Goal: Information Seeking & Learning: Check status

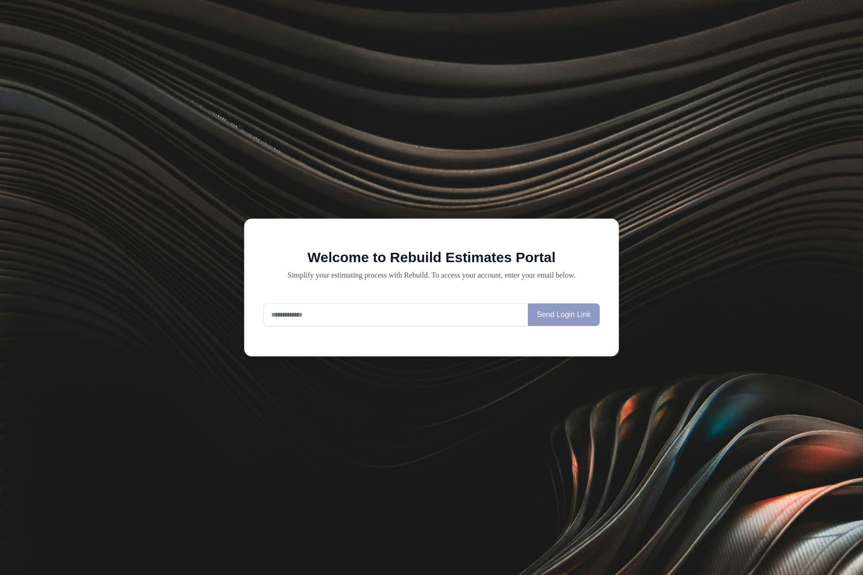
click at [325, 317] on input "email" at bounding box center [395, 314] width 265 height 23
type input "**********"
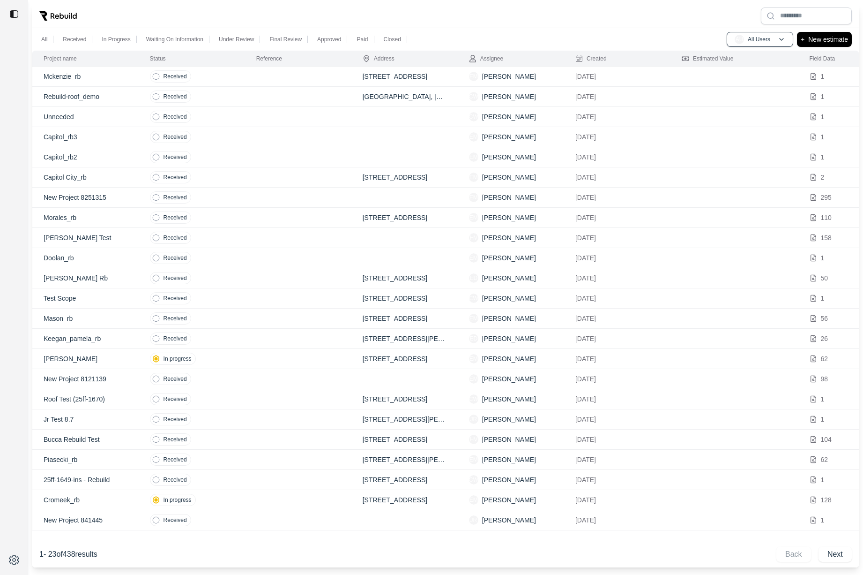
click at [11, 16] on img at bounding box center [13, 13] width 9 height 9
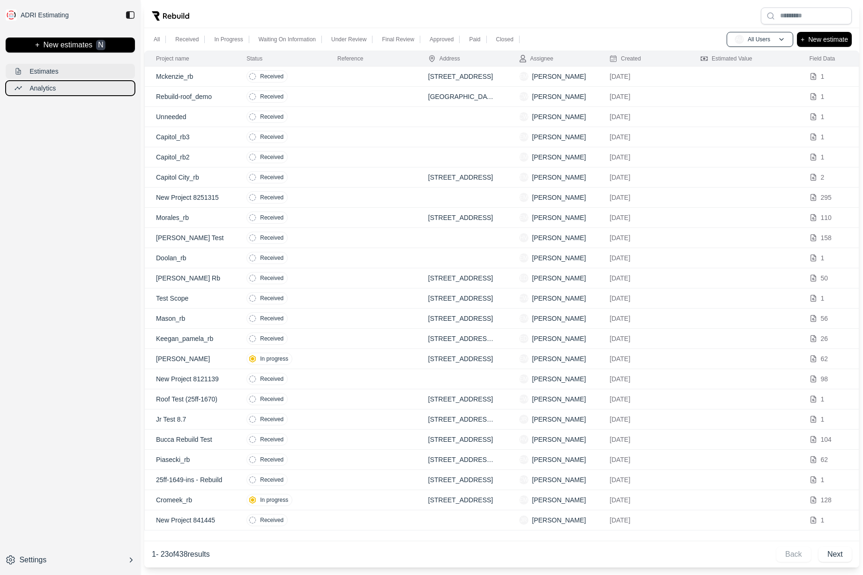
click at [66, 87] on button "Analytics" at bounding box center [70, 88] width 129 height 15
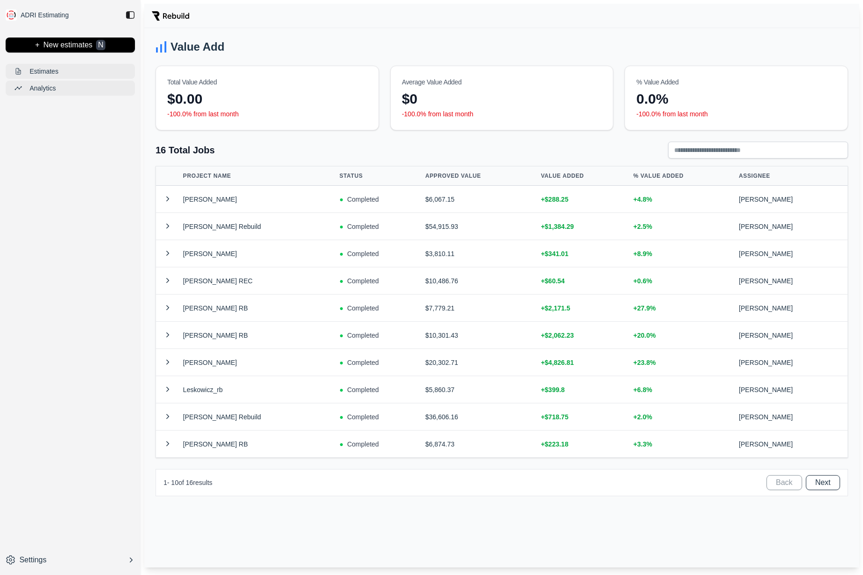
click at [257, 91] on div "$0.00" at bounding box center [267, 98] width 200 height 17
click at [261, 194] on td "[PERSON_NAME]" at bounding box center [258, 199] width 157 height 27
click at [250, 235] on td "[PERSON_NAME] Rebuild" at bounding box center [258, 226] width 157 height 27
click at [163, 229] on button at bounding box center [168, 225] width 16 height 11
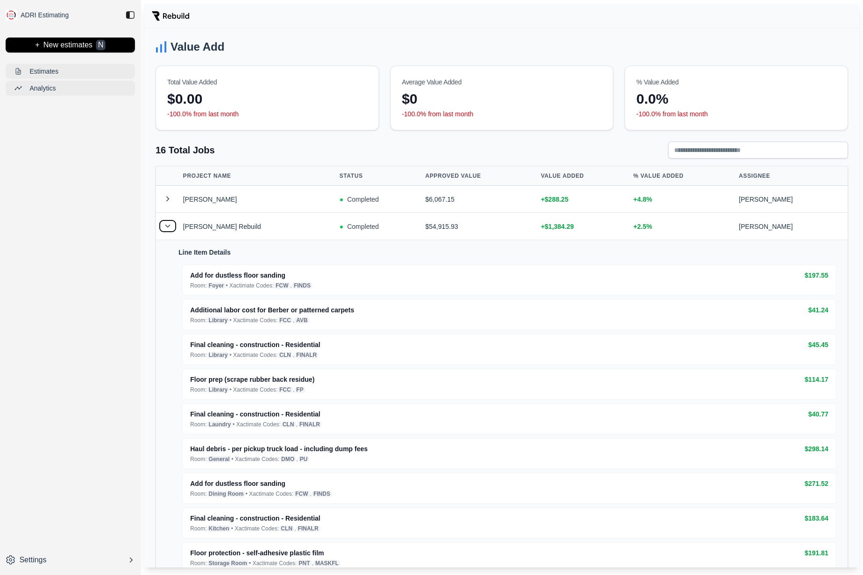
click at [165, 228] on button at bounding box center [168, 225] width 16 height 11
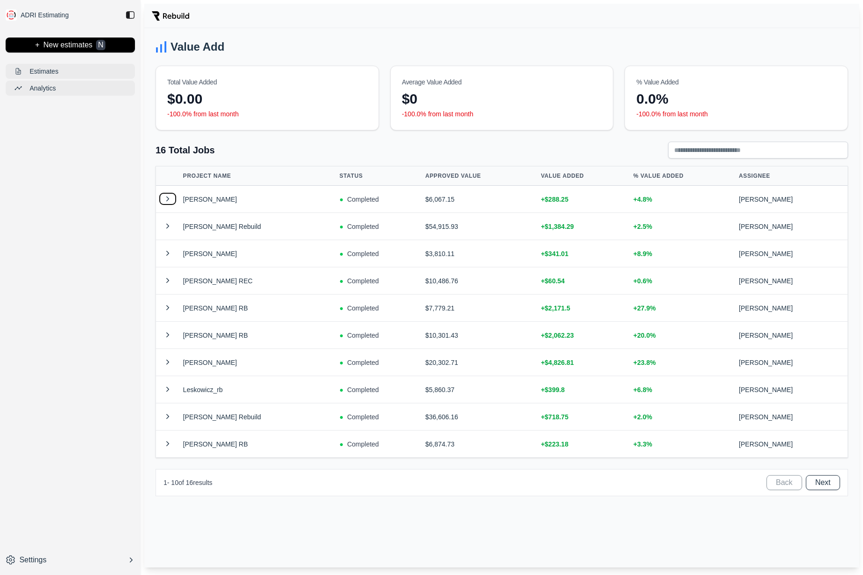
click at [171, 201] on button at bounding box center [168, 198] width 16 height 11
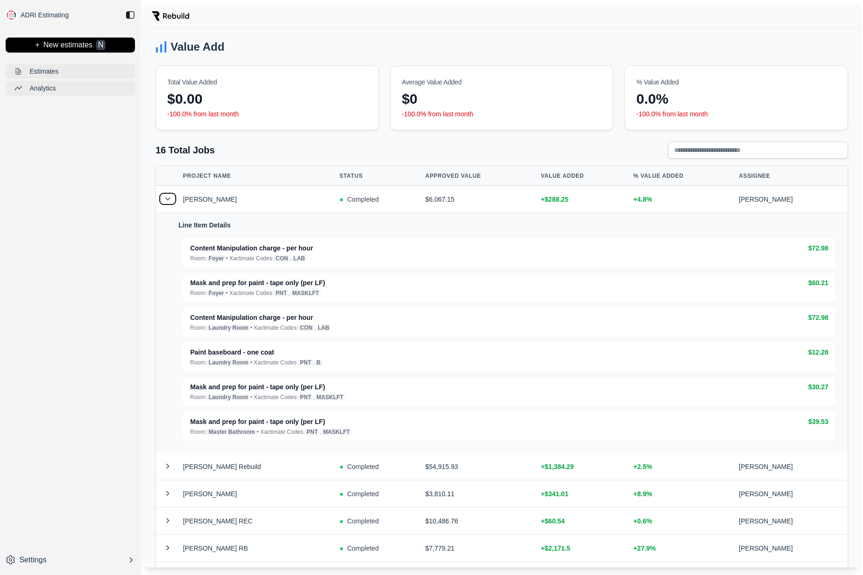
click at [171, 201] on button at bounding box center [168, 198] width 16 height 11
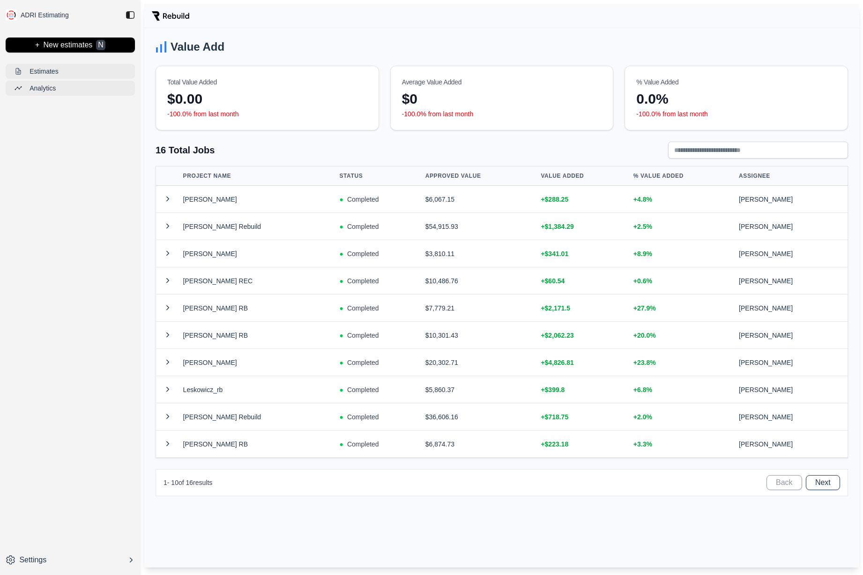
click at [282, 512] on div "Value Add Total Value Added $0.00 -100.0% from last month Average Value Added $…" at bounding box center [501, 297] width 715 height 539
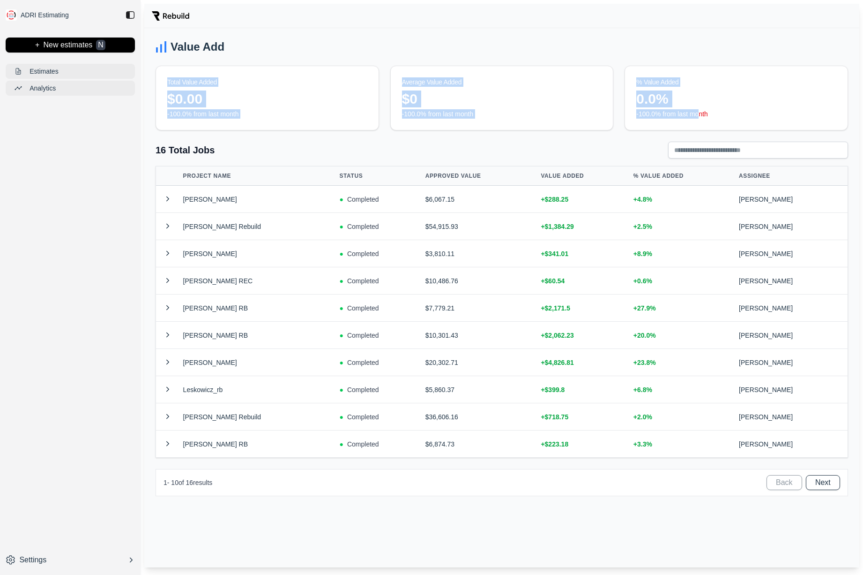
drag, startPoint x: 699, startPoint y: 113, endPoint x: 158, endPoint y: 83, distance: 542.3
click at [158, 83] on div "Total Value Added $0.00 -100.0% from last month Average Value Added $0 -100.0% …" at bounding box center [502, 98] width 693 height 65
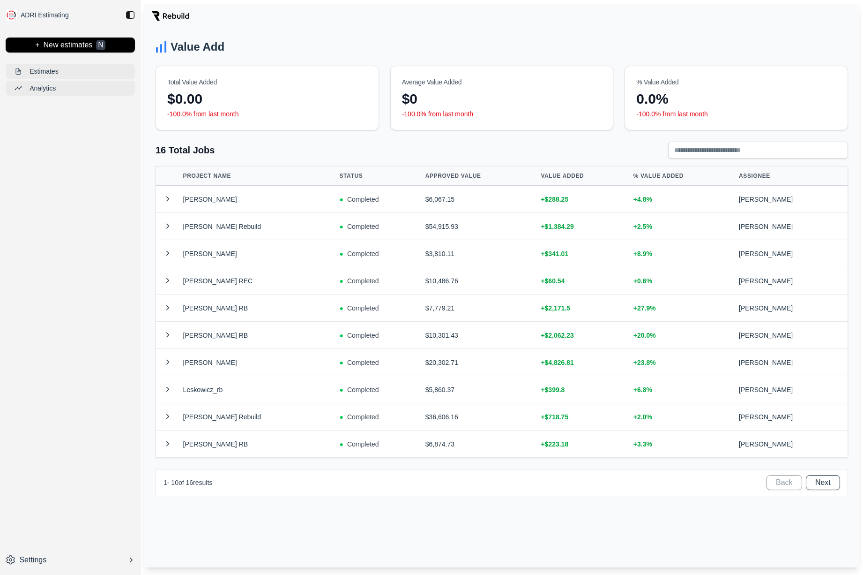
click at [288, 158] on div "16 Total Jobs" at bounding box center [502, 150] width 693 height 17
click at [173, 202] on button at bounding box center [168, 198] width 16 height 11
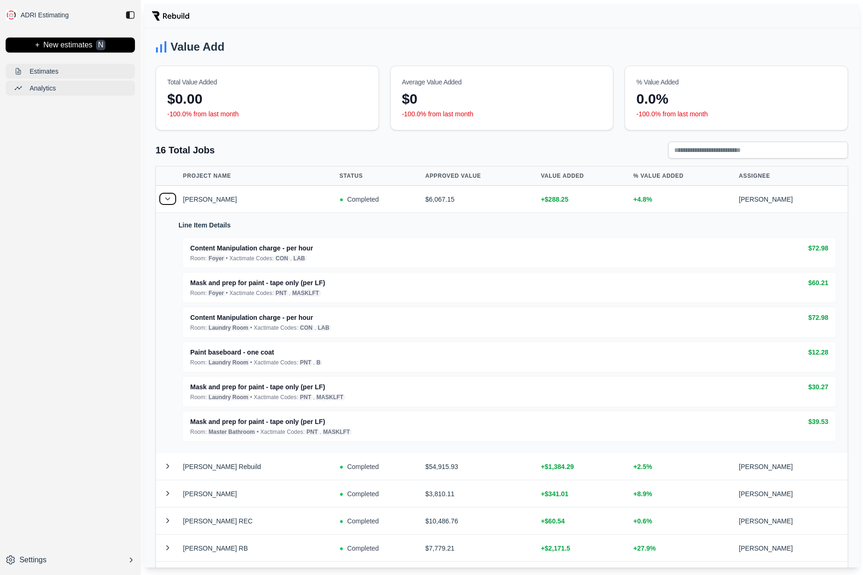
click at [172, 195] on button at bounding box center [168, 198] width 16 height 11
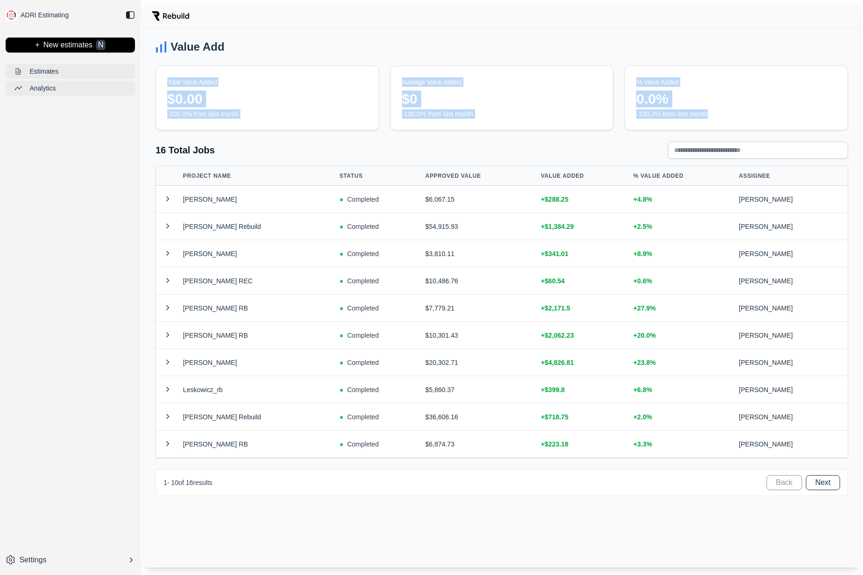
drag, startPoint x: 167, startPoint y: 80, endPoint x: 763, endPoint y: 113, distance: 596.7
click at [763, 113] on div "Total Value Added $0.00 -100.0% from last month Average Value Added $0 -100.0% …" at bounding box center [502, 98] width 693 height 65
click at [763, 112] on p "-100.0% from last month" at bounding box center [737, 113] width 200 height 9
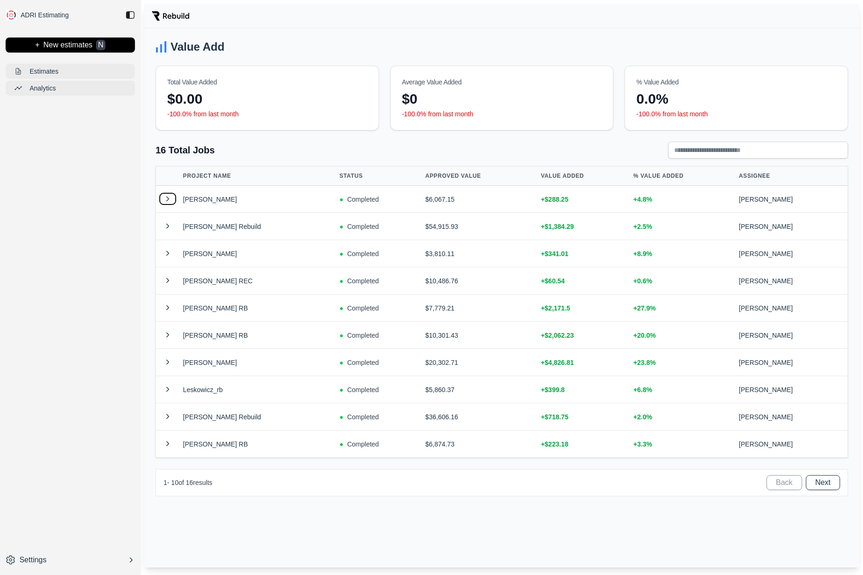
click at [166, 197] on button at bounding box center [168, 198] width 16 height 11
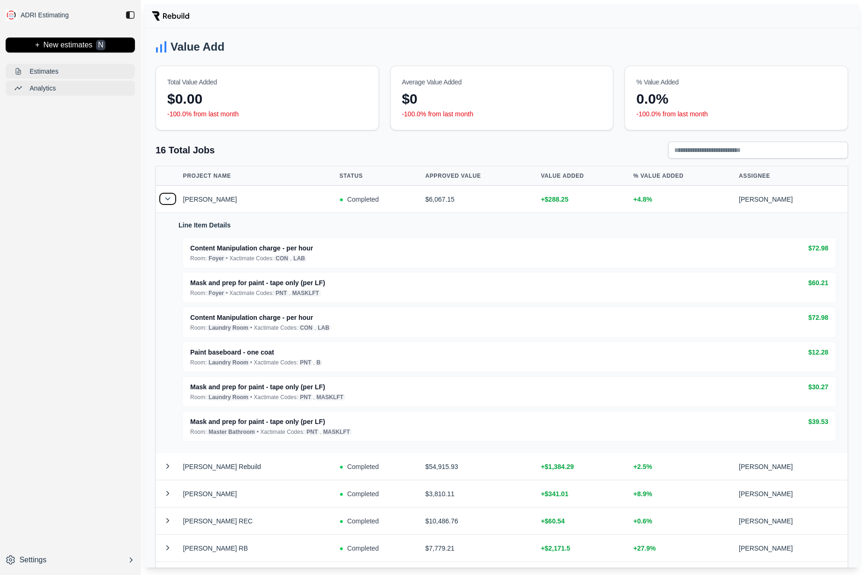
click at [170, 202] on button at bounding box center [168, 198] width 16 height 11
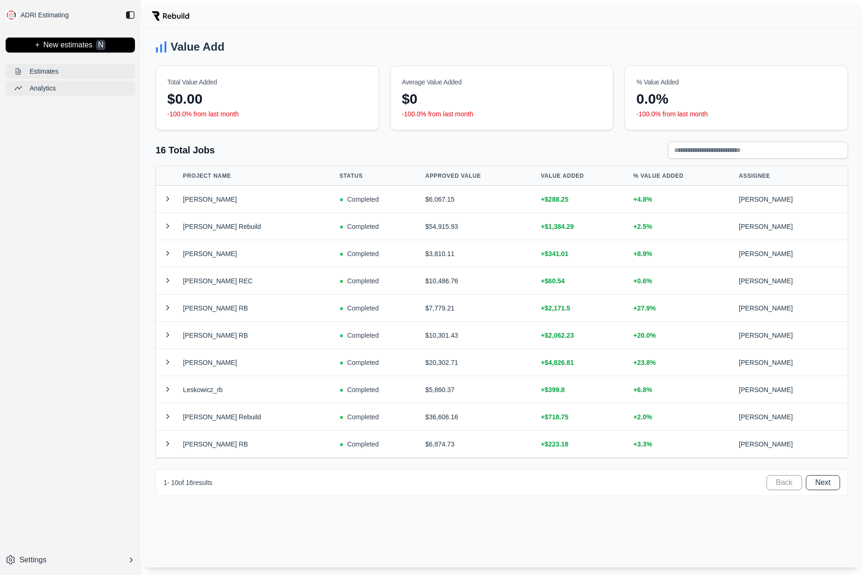
click at [290, 161] on div "16 Total Jobs PROJECT NAME STATUS APPROVED VALUE VALUE ADDED % VALUE ADDED ASSI…" at bounding box center [502, 319] width 693 height 354
click at [829, 481] on button "Next" at bounding box center [823, 482] width 34 height 15
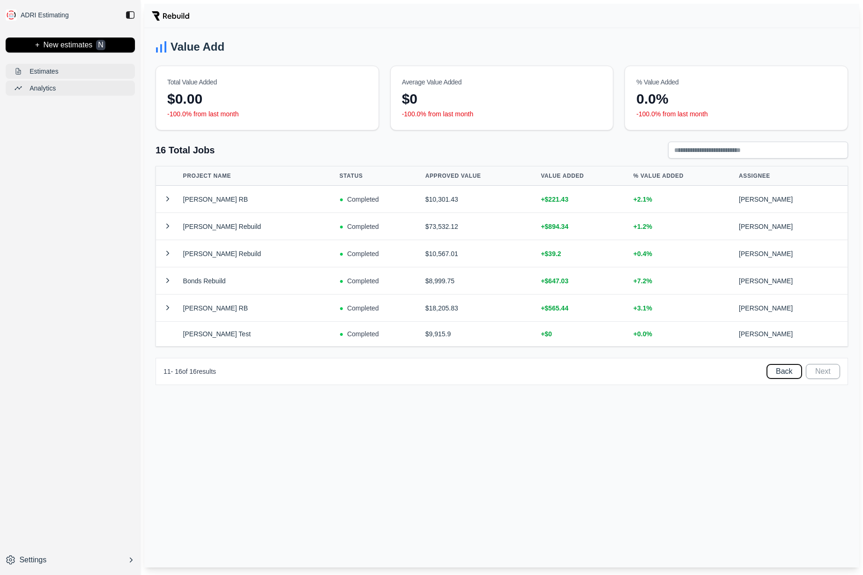
click at [789, 376] on button "Back" at bounding box center [785, 371] width 36 height 15
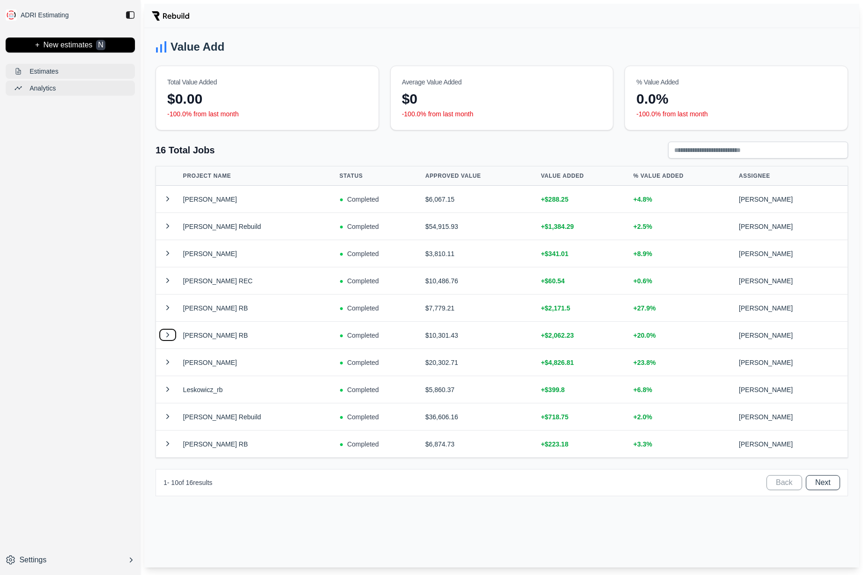
click at [174, 334] on button at bounding box center [168, 334] width 16 height 11
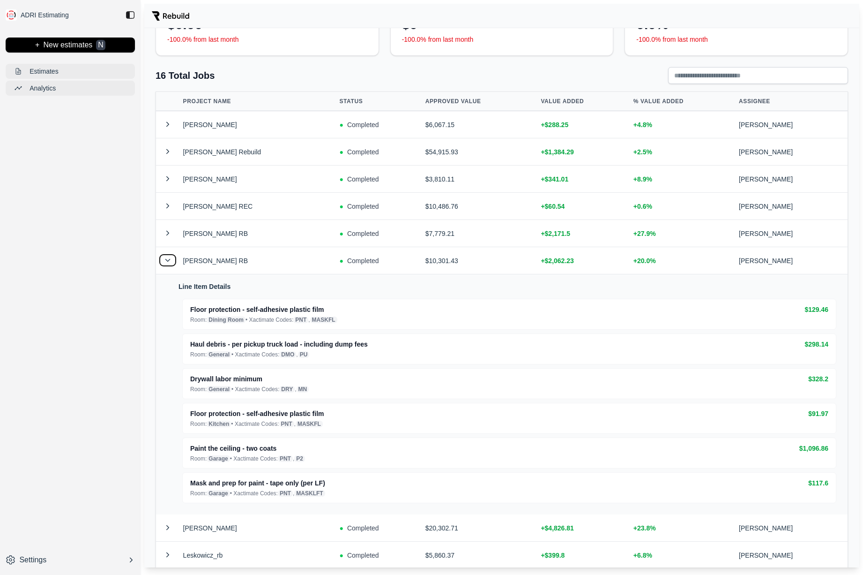
scroll to position [73, 0]
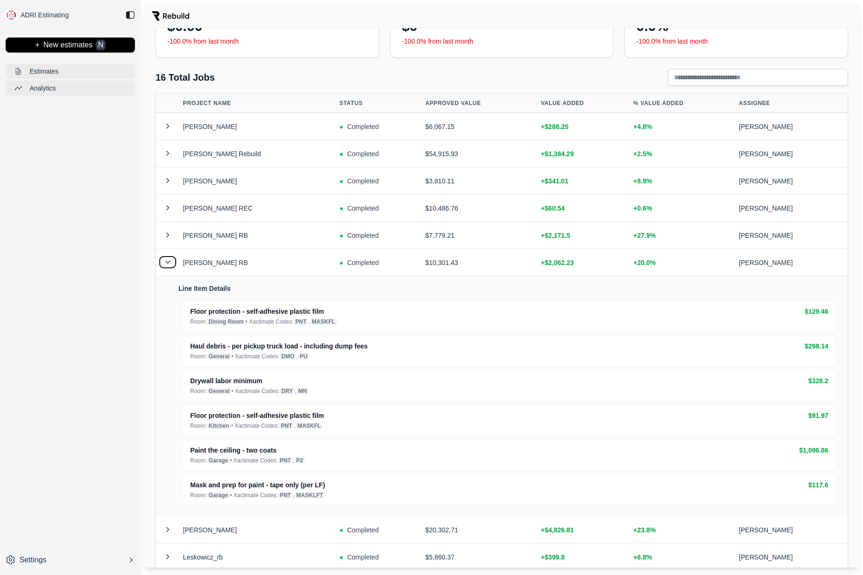
click at [172, 261] on button at bounding box center [168, 261] width 16 height 11
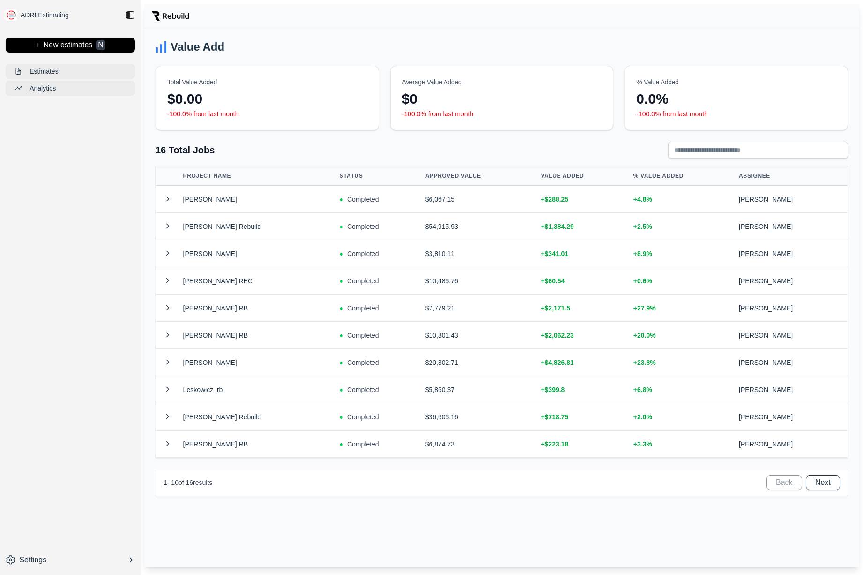
click at [38, 320] on div "ADRI Estimating + New estimates N Estimates Analytics Settings" at bounding box center [70, 287] width 141 height 575
click at [82, 65] on button "Estimates" at bounding box center [70, 71] width 129 height 15
